Goal: Navigation & Orientation: Find specific page/section

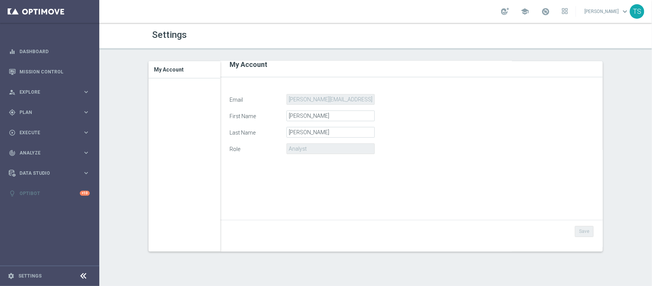
scroll to position [12, 0]
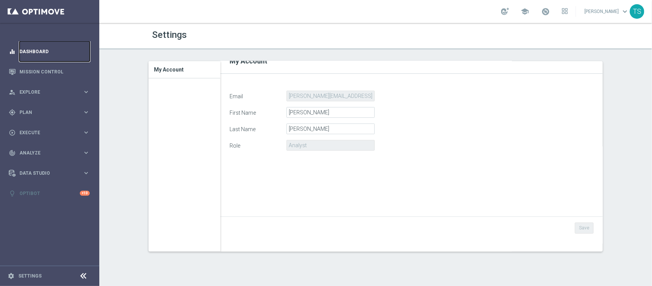
click at [45, 46] on link "Dashboard" at bounding box center [54, 51] width 70 height 20
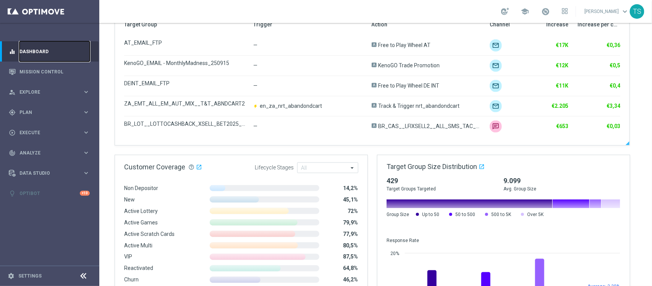
scroll to position [430, 0]
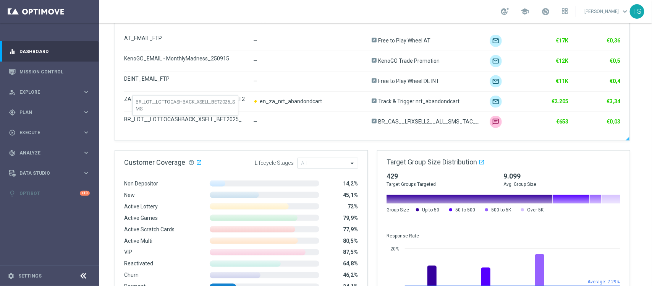
click at [188, 120] on span "BR_LOT__LOTTOCASHBACK_XSELL_BET2025_SMS" at bounding box center [188, 119] width 129 height 6
click at [20, 79] on link "Mission Control" at bounding box center [54, 72] width 70 height 20
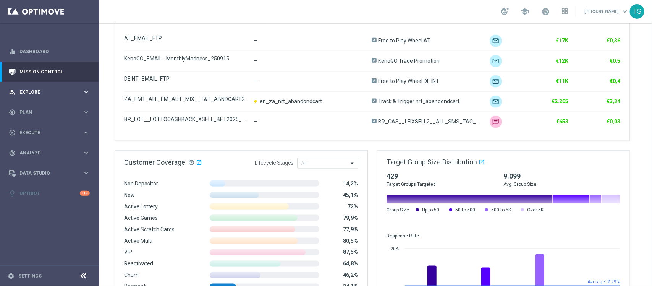
click at [29, 93] on span "Explore" at bounding box center [50, 92] width 63 height 5
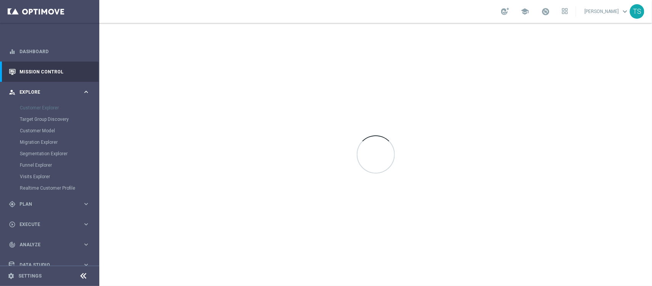
scroll to position [0, 0]
click at [27, 87] on div "person_search Explore keyboard_arrow_right" at bounding box center [49, 92] width 99 height 20
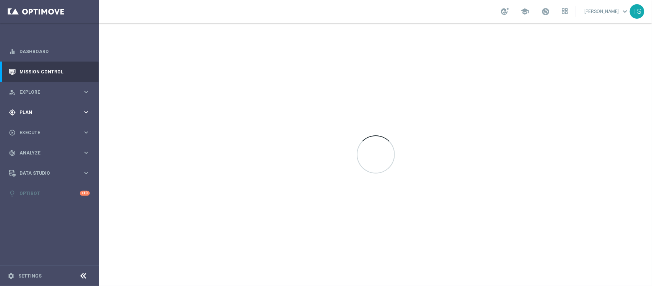
click at [25, 109] on div "gps_fixed Plan" at bounding box center [46, 112] width 74 height 7
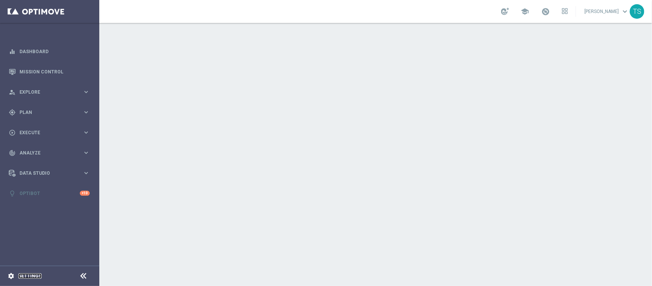
click at [28, 278] on link "Settings" at bounding box center [29, 276] width 23 height 5
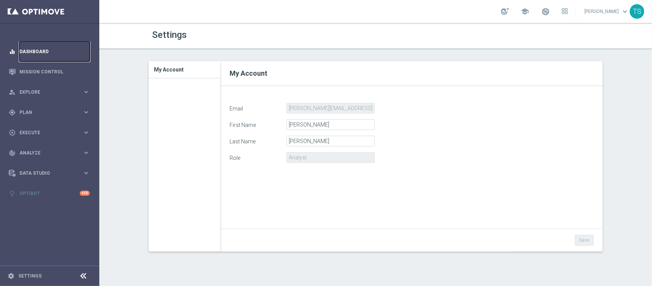
click at [57, 46] on link "Dashboard" at bounding box center [54, 51] width 70 height 20
